Goal: Task Accomplishment & Management: Manage account settings

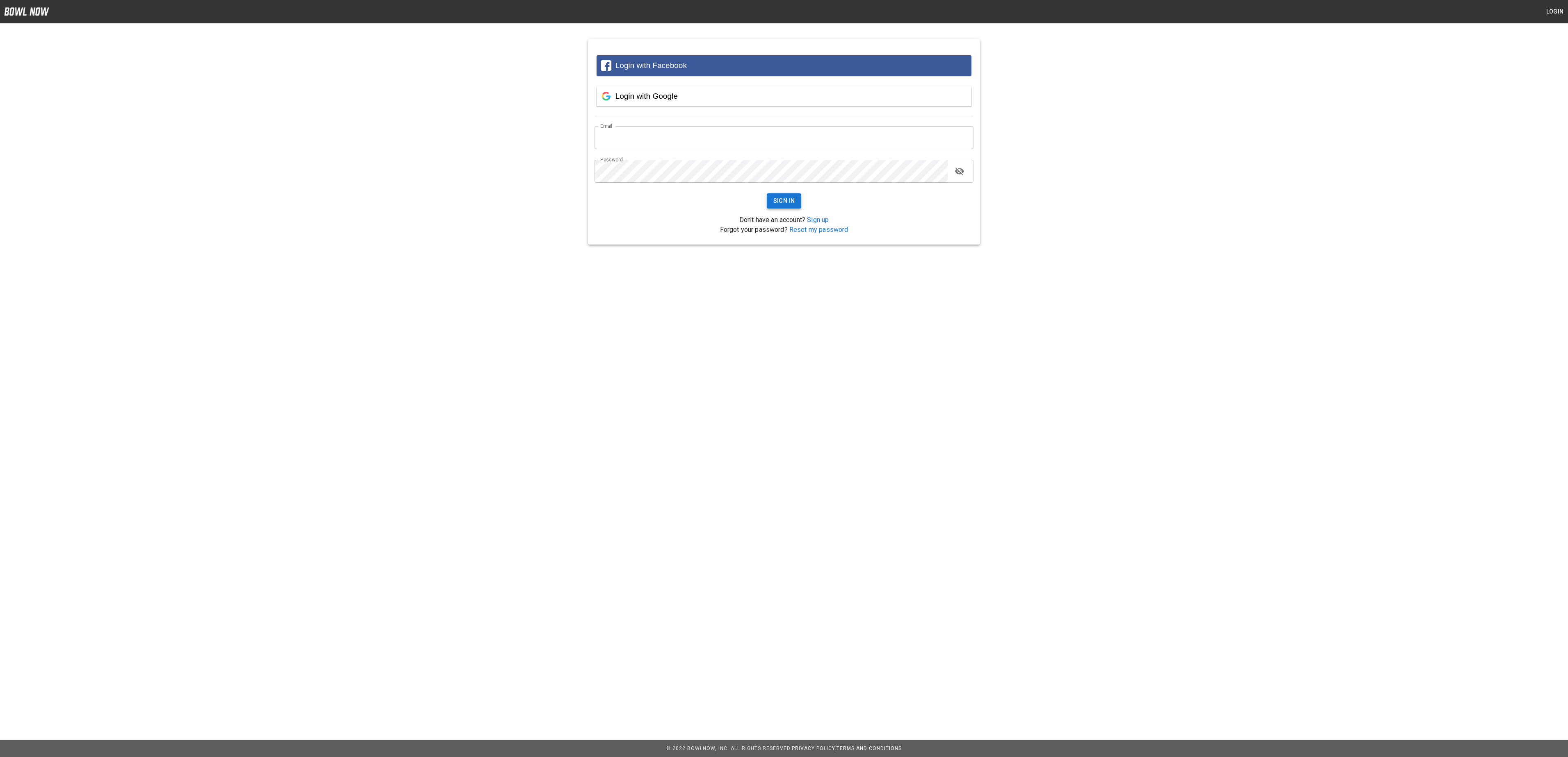
type input "**********"
click at [785, 198] on button "Sign In" at bounding box center [784, 201] width 35 height 15
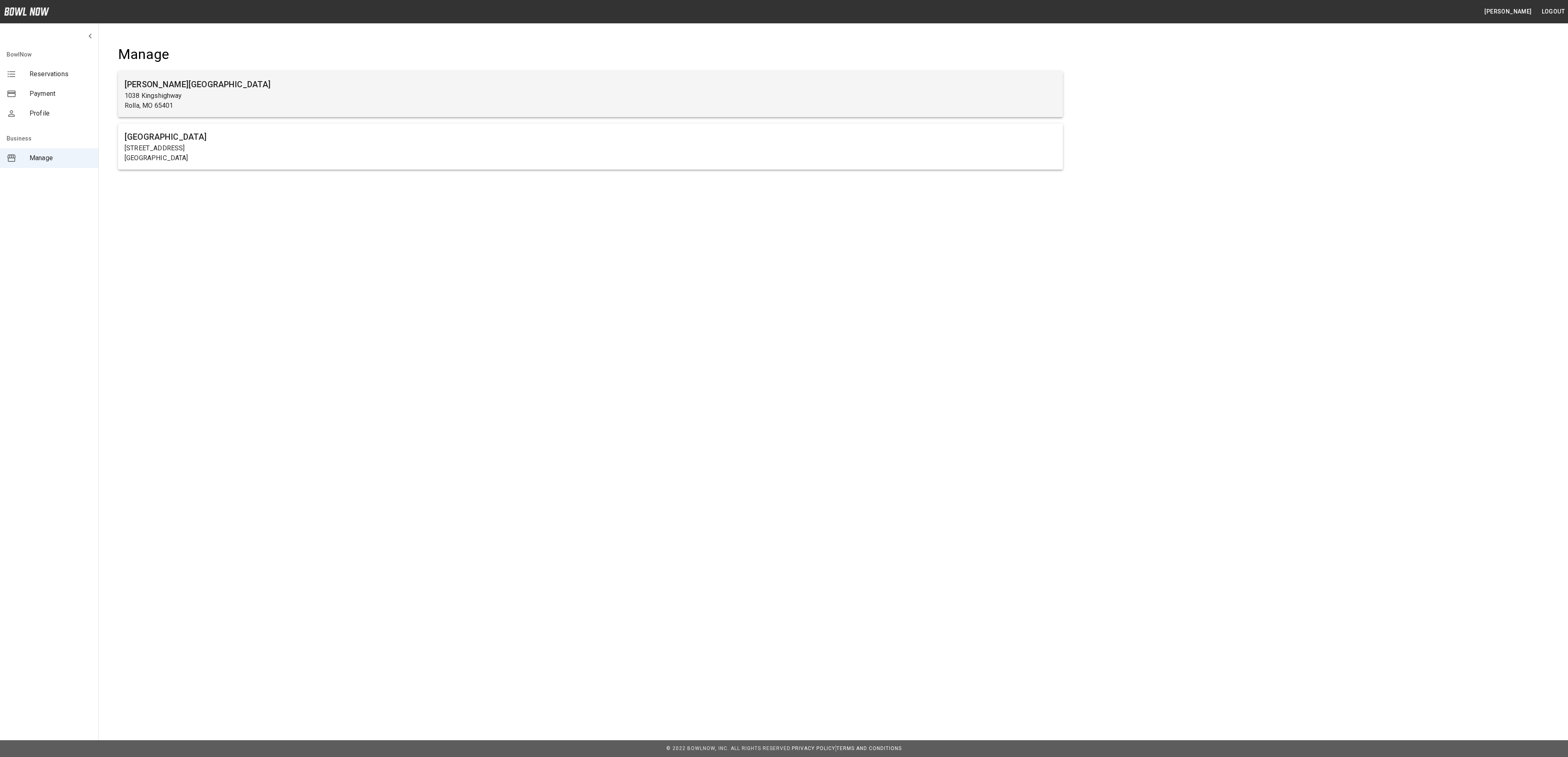
click at [547, 86] on h6 "[PERSON_NAME][GEOGRAPHIC_DATA]" at bounding box center [590, 84] width 931 height 13
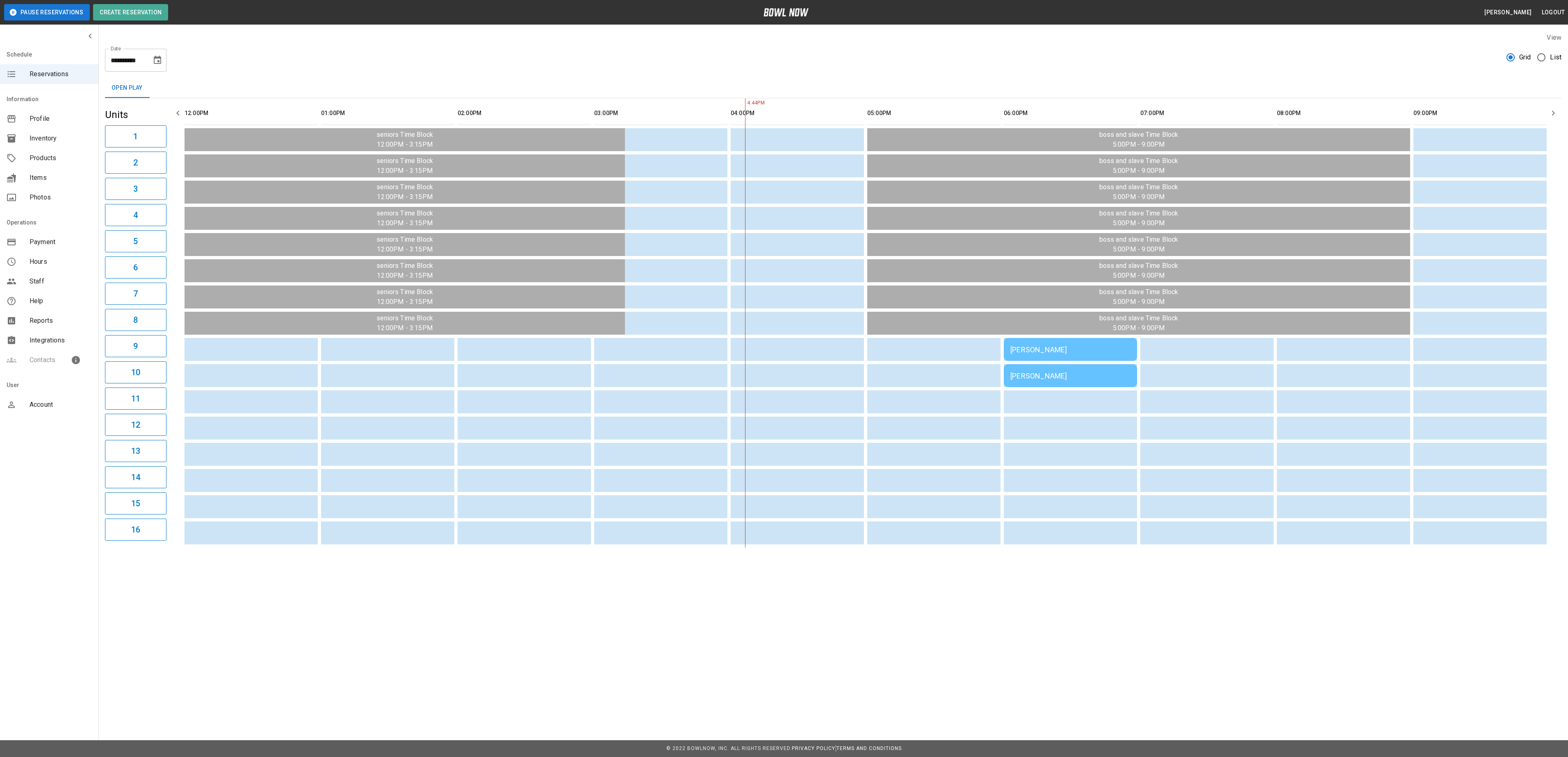
click at [1058, 351] on div "[PERSON_NAME]" at bounding box center [1070, 349] width 120 height 8
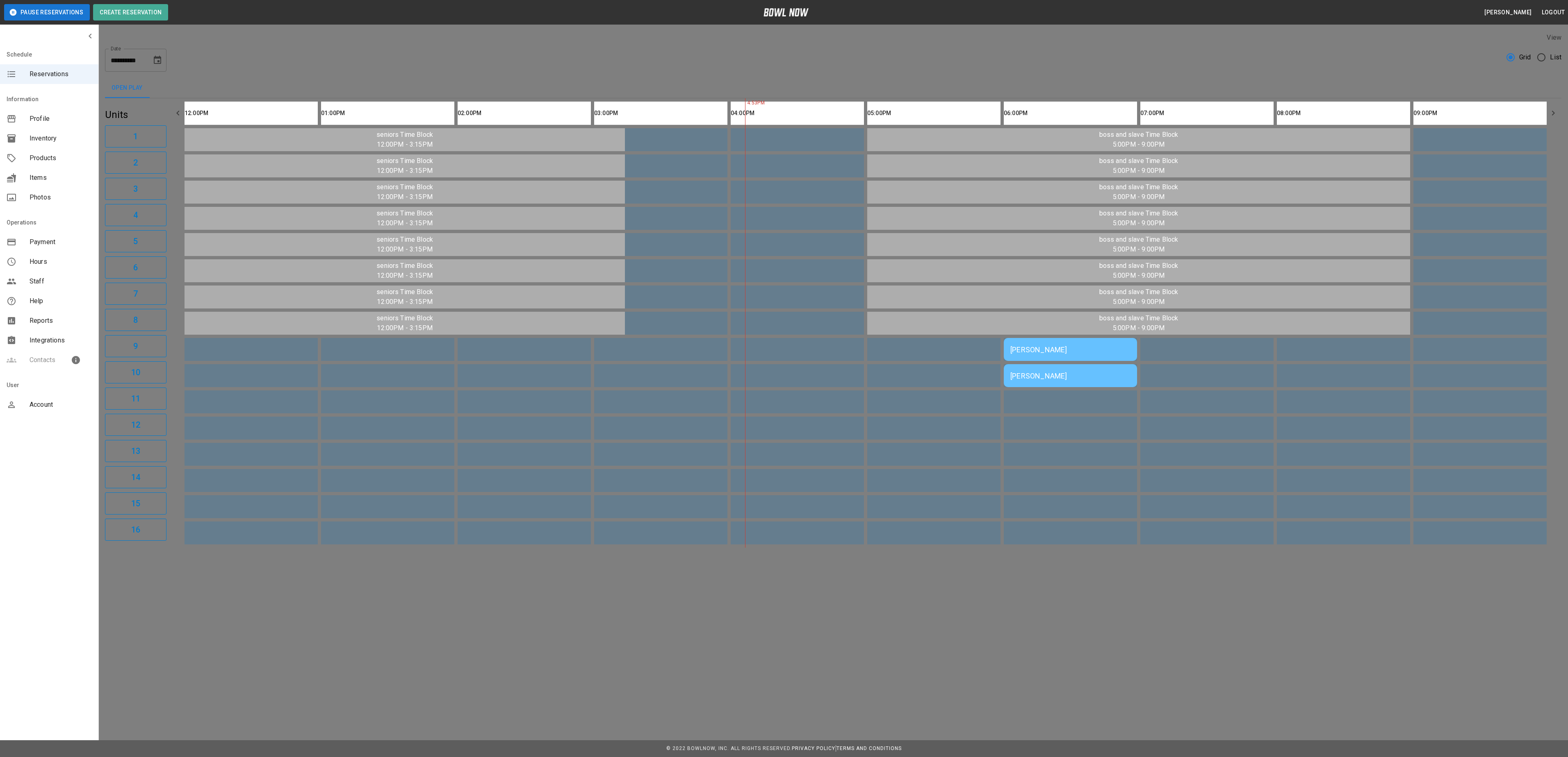
click at [1075, 70] on div at bounding box center [784, 378] width 1568 height 757
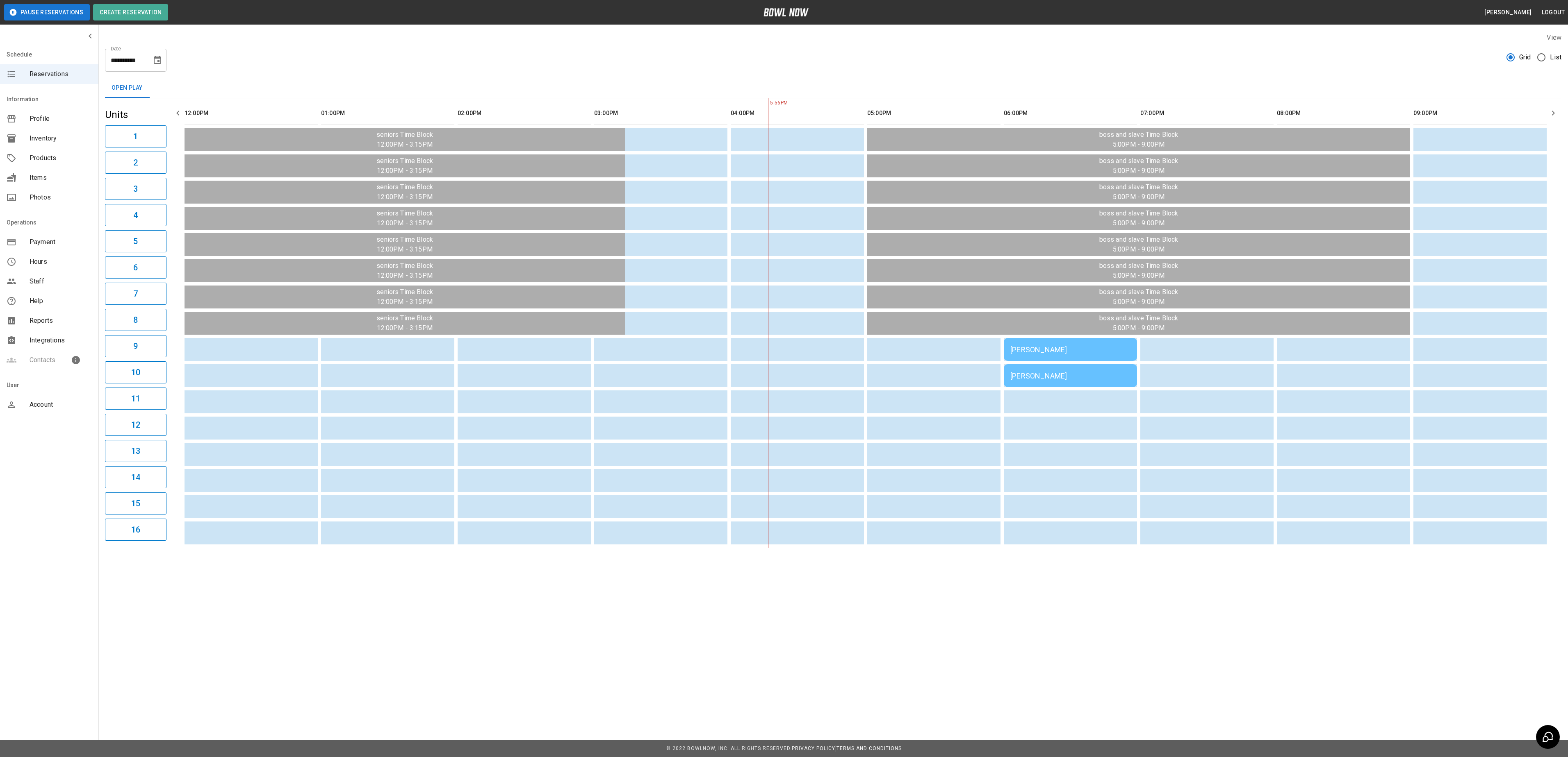
click at [1056, 354] on div "[PERSON_NAME]" at bounding box center [1070, 349] width 120 height 8
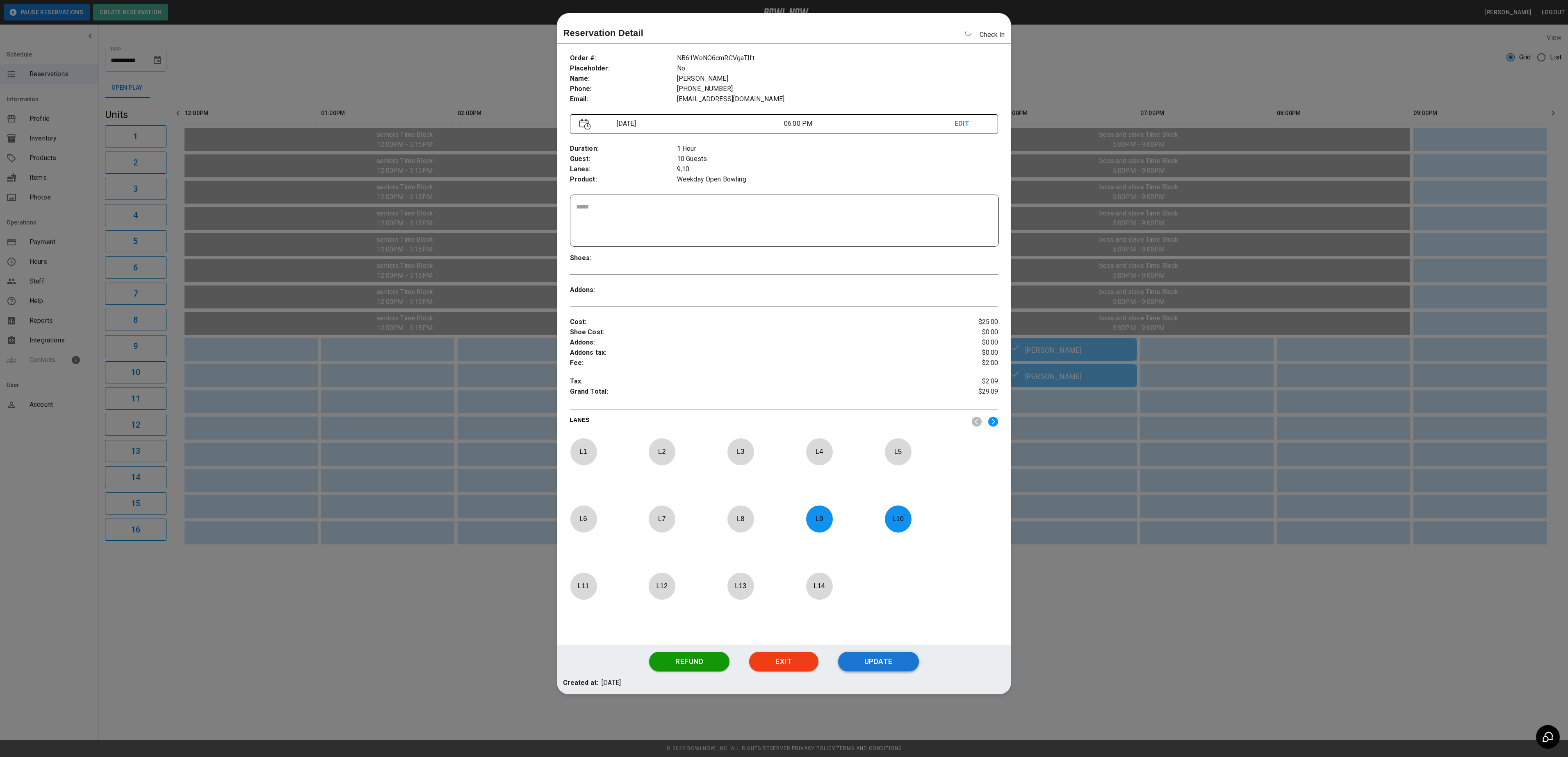
click at [900, 669] on button "Update" at bounding box center [878, 662] width 81 height 20
